Goal: Information Seeking & Learning: Learn about a topic

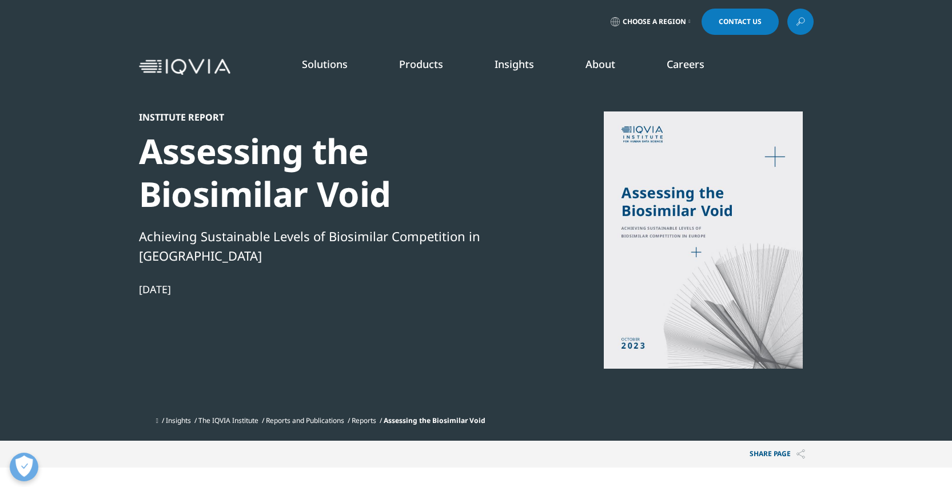
click at [177, 65] on img at bounding box center [185, 67] width 92 height 17
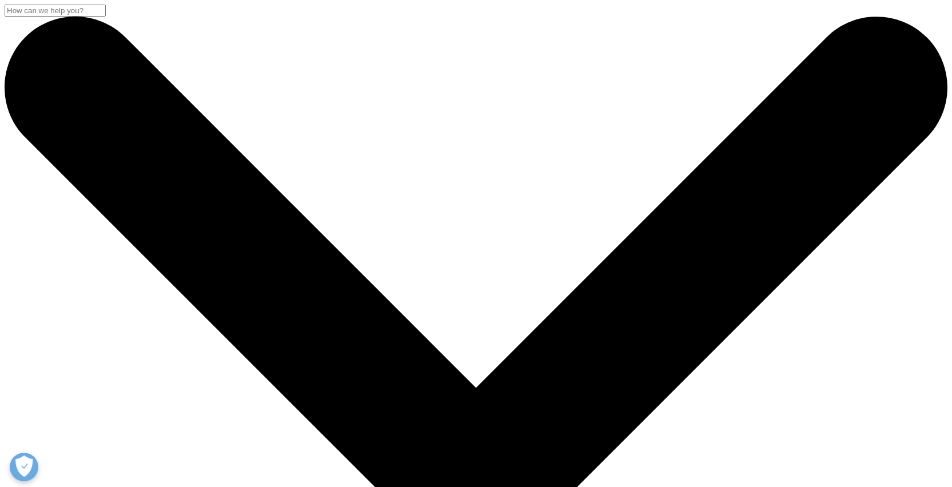
scroll to position [632, 675]
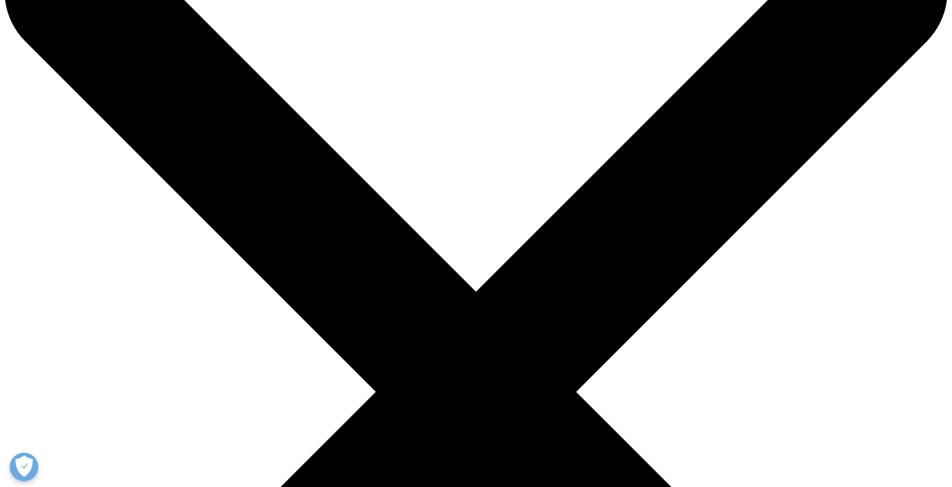
scroll to position [0, 0]
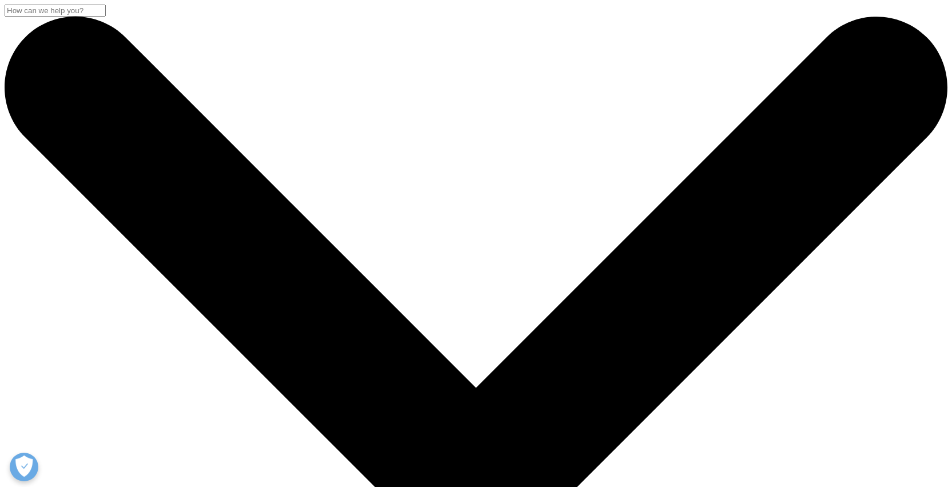
click at [106, 17] on input "Suchen" at bounding box center [55, 11] width 101 height 12
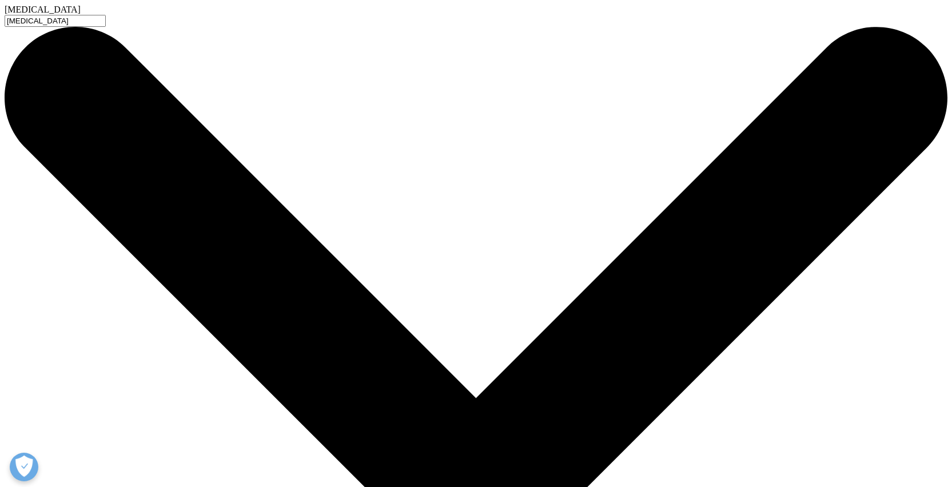
type input "ustekinumab"
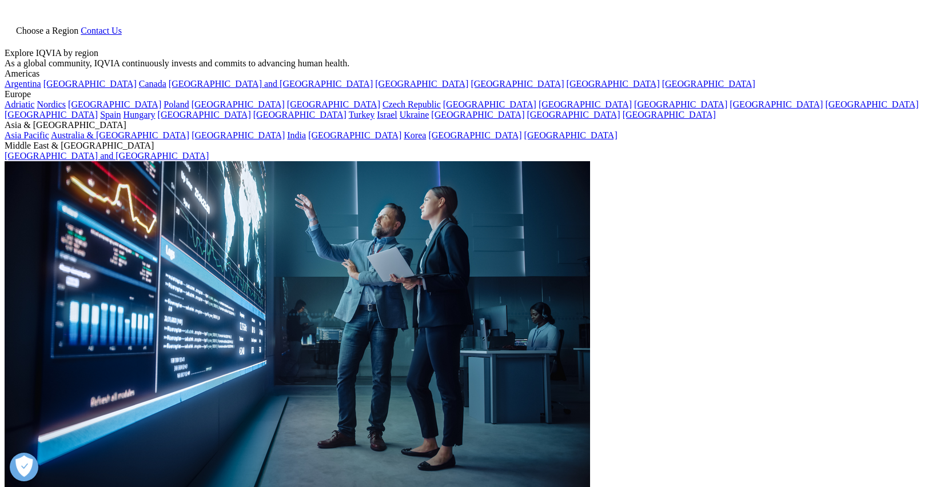
type input "ustekinumab"
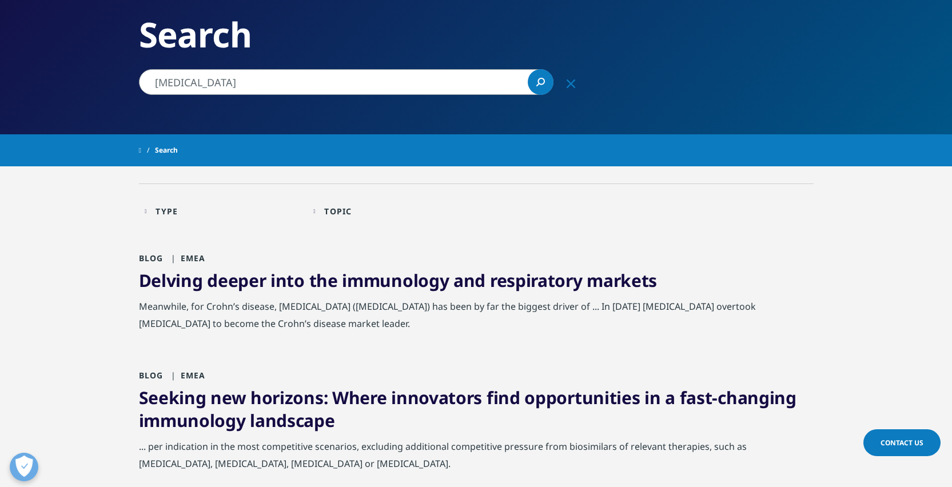
scroll to position [101, 0]
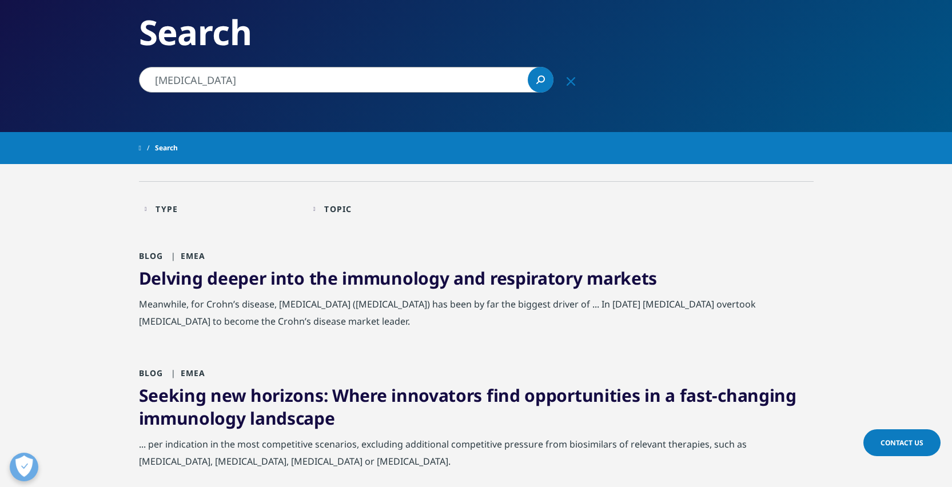
click at [379, 279] on link "Delving deeper into the immunology and respiratory markets" at bounding box center [398, 278] width 519 height 23
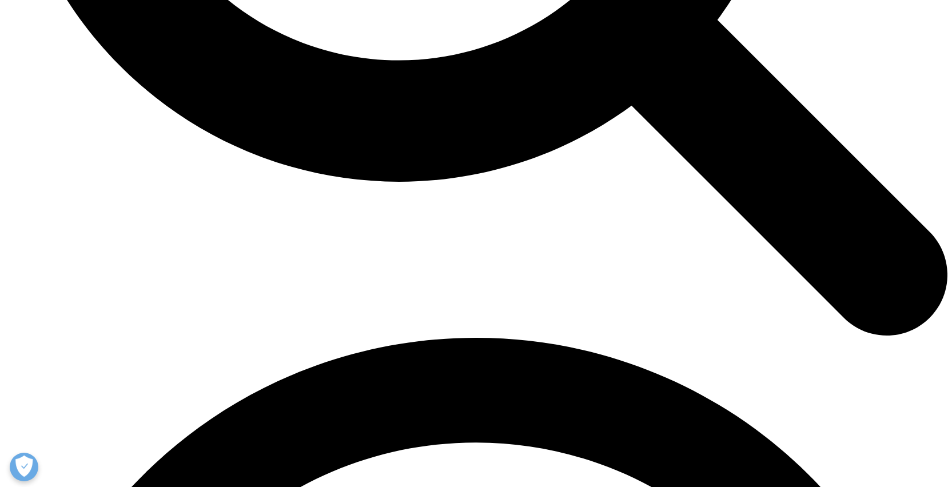
scroll to position [2479, 0]
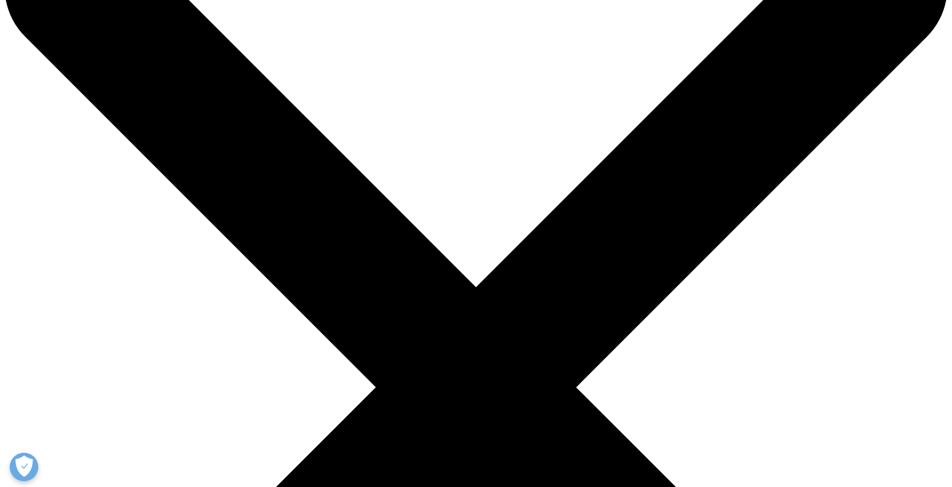
scroll to position [293, 0]
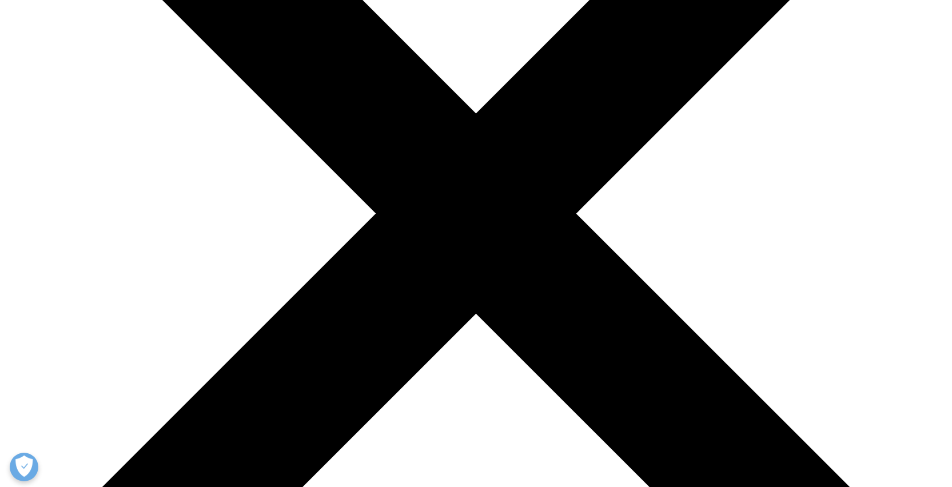
scroll to position [2522, 0]
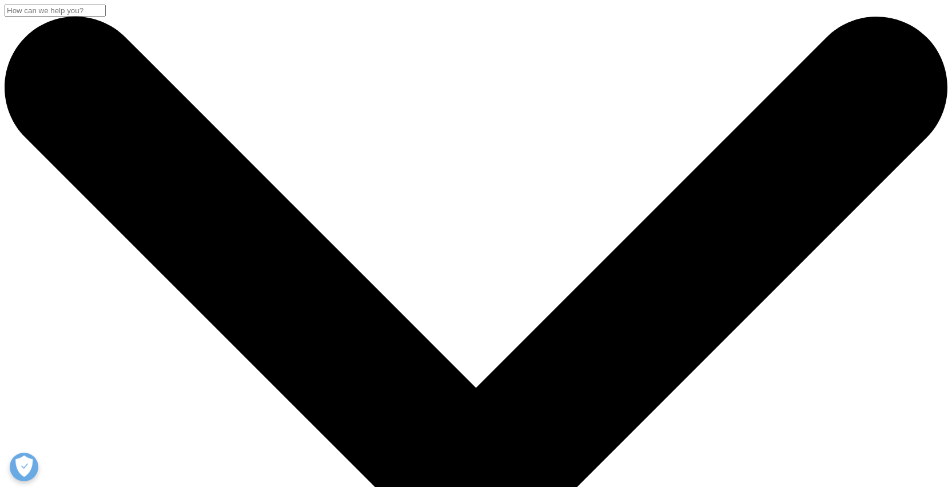
scroll to position [632, 675]
